Goal: Browse casually: Explore the website without a specific task or goal

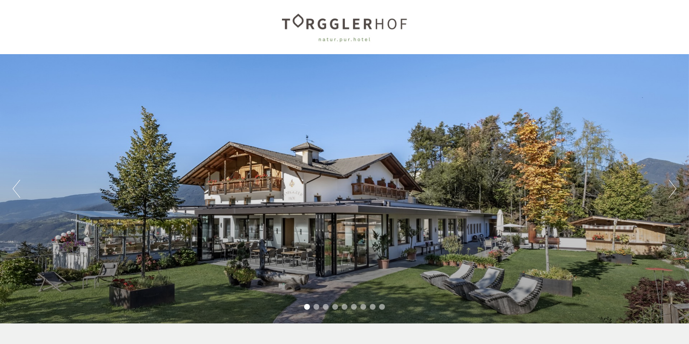
click at [673, 193] on button "Next" at bounding box center [673, 189] width 8 height 18
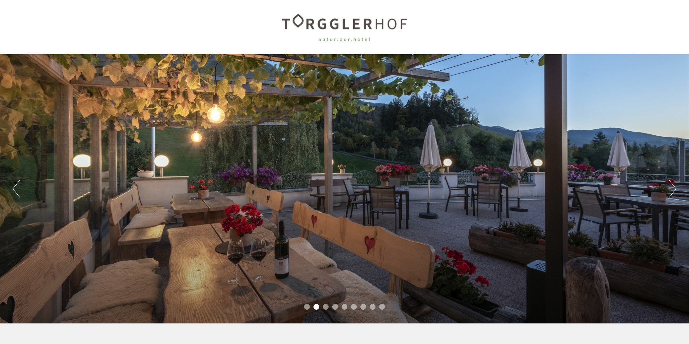
click at [673, 193] on button "Next" at bounding box center [673, 189] width 8 height 18
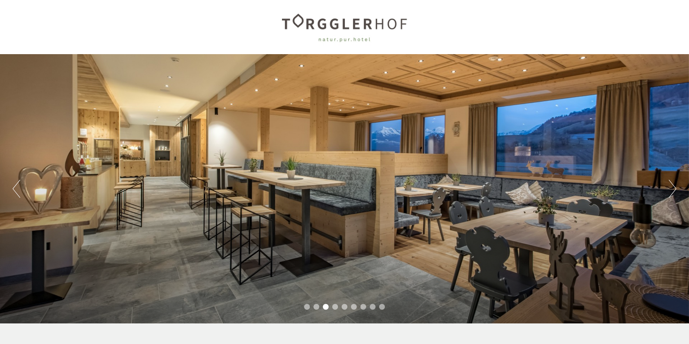
click at [673, 193] on button "Next" at bounding box center [673, 189] width 8 height 18
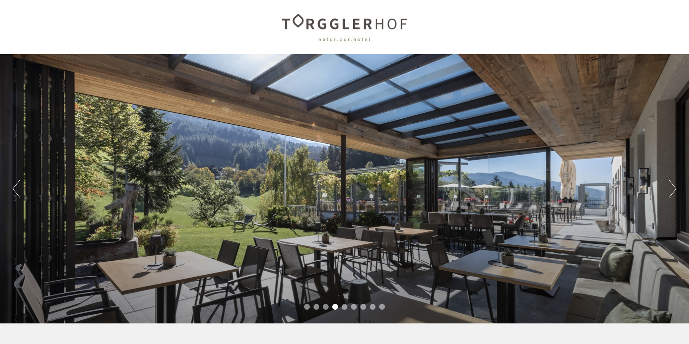
click at [673, 193] on button "Next" at bounding box center [673, 189] width 8 height 18
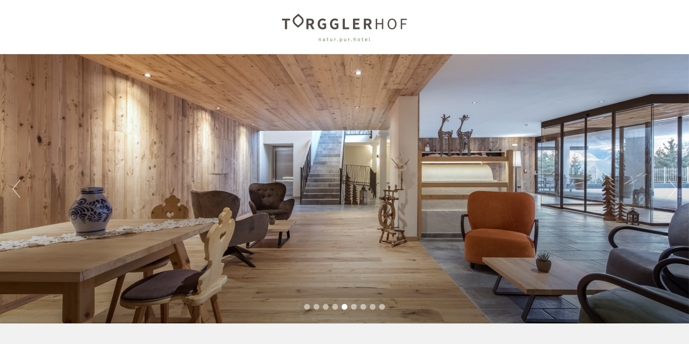
click at [673, 193] on button "Next" at bounding box center [673, 189] width 8 height 18
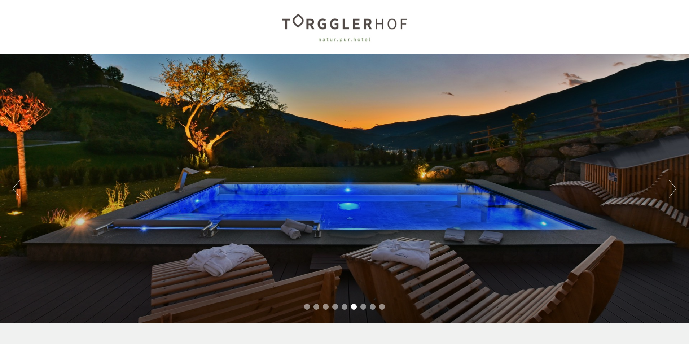
click at [673, 193] on button "Next" at bounding box center [673, 189] width 8 height 18
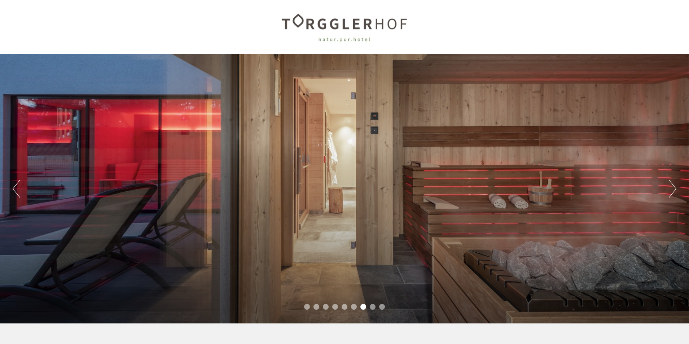
click at [673, 193] on button "Next" at bounding box center [673, 189] width 8 height 18
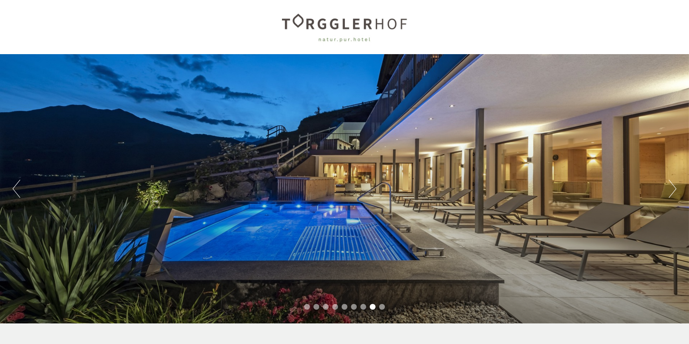
click at [673, 193] on button "Next" at bounding box center [673, 189] width 8 height 18
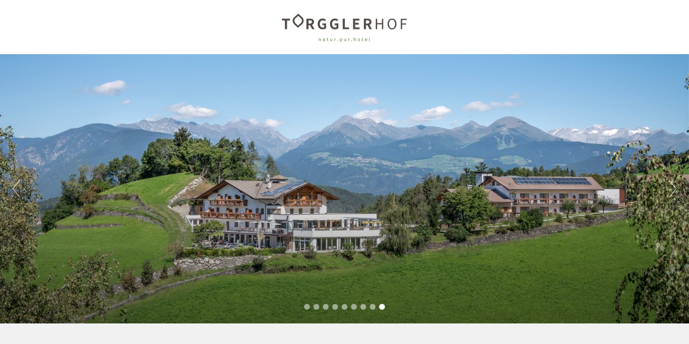
click at [673, 193] on button "Next" at bounding box center [673, 189] width 8 height 18
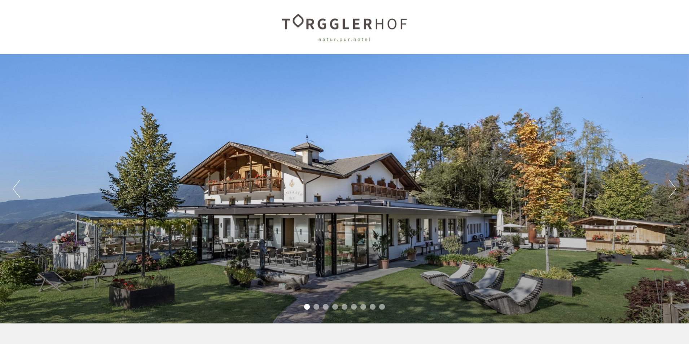
click at [673, 193] on button "Next" at bounding box center [673, 189] width 8 height 18
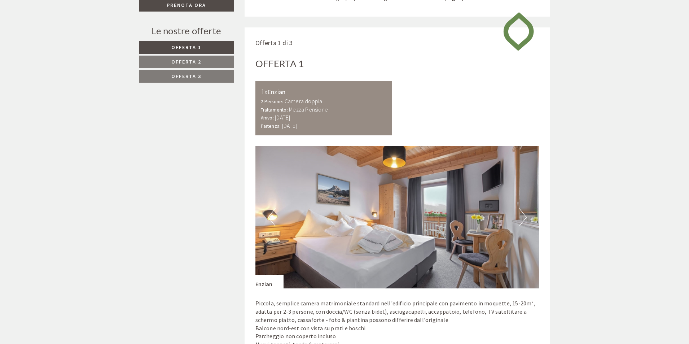
scroll to position [168, 0]
